Goal: Task Accomplishment & Management: Use online tool/utility

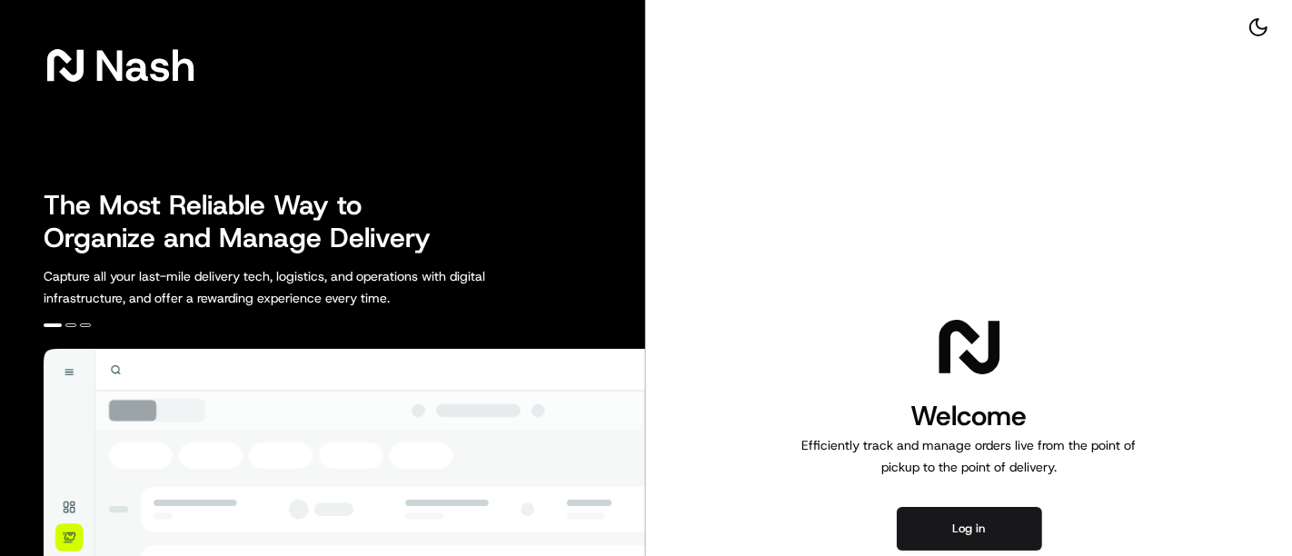
click at [896, 554] on div "Welcome Efficiently track and manage orders live from the point of pickup to th…" at bounding box center [969, 431] width 646 height 862
click at [939, 529] on button "Log in" at bounding box center [969, 529] width 145 height 44
